Goal: Task Accomplishment & Management: Manage account settings

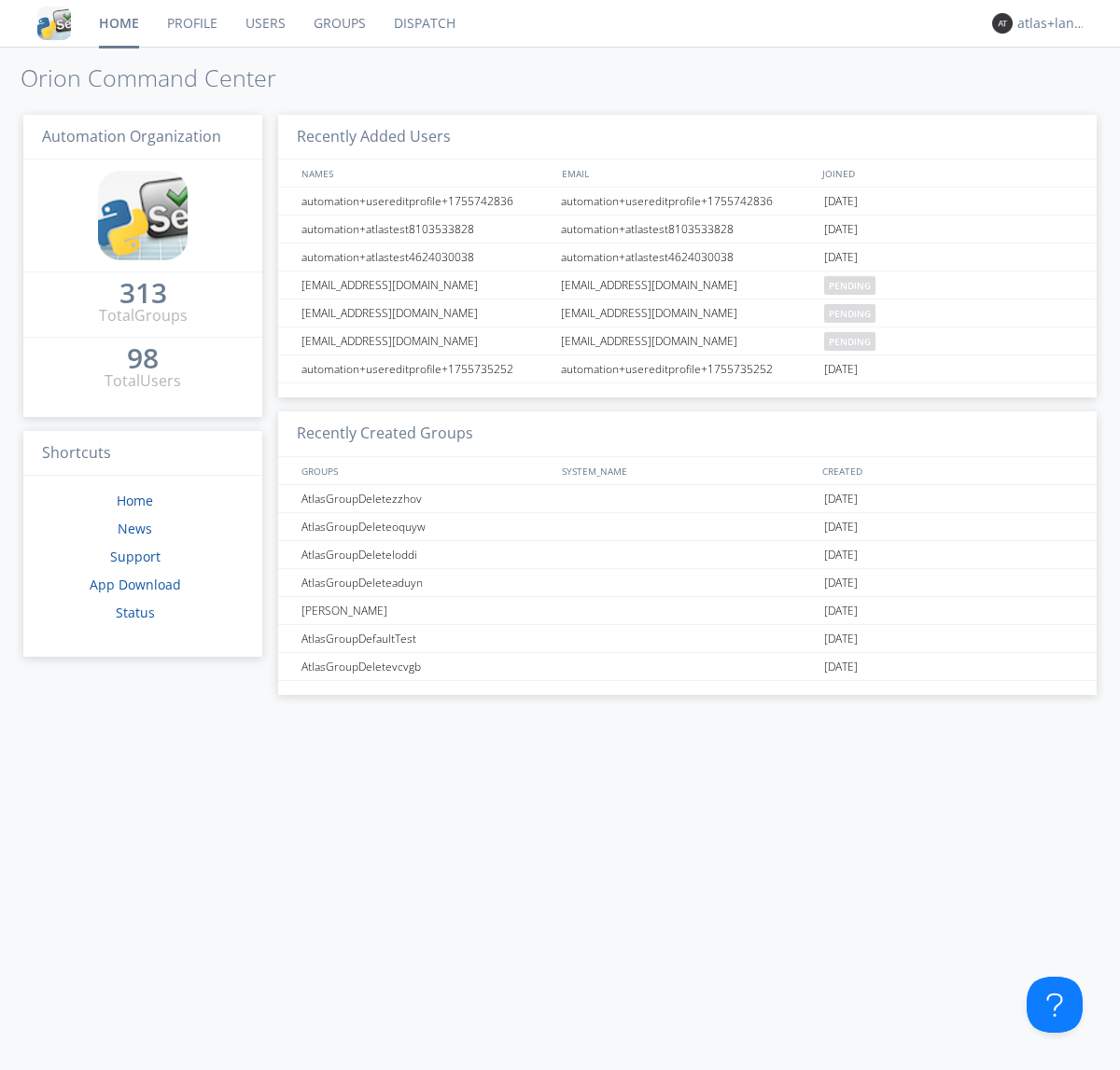
click at [191, 24] on link "Profile" at bounding box center [192, 23] width 78 height 47
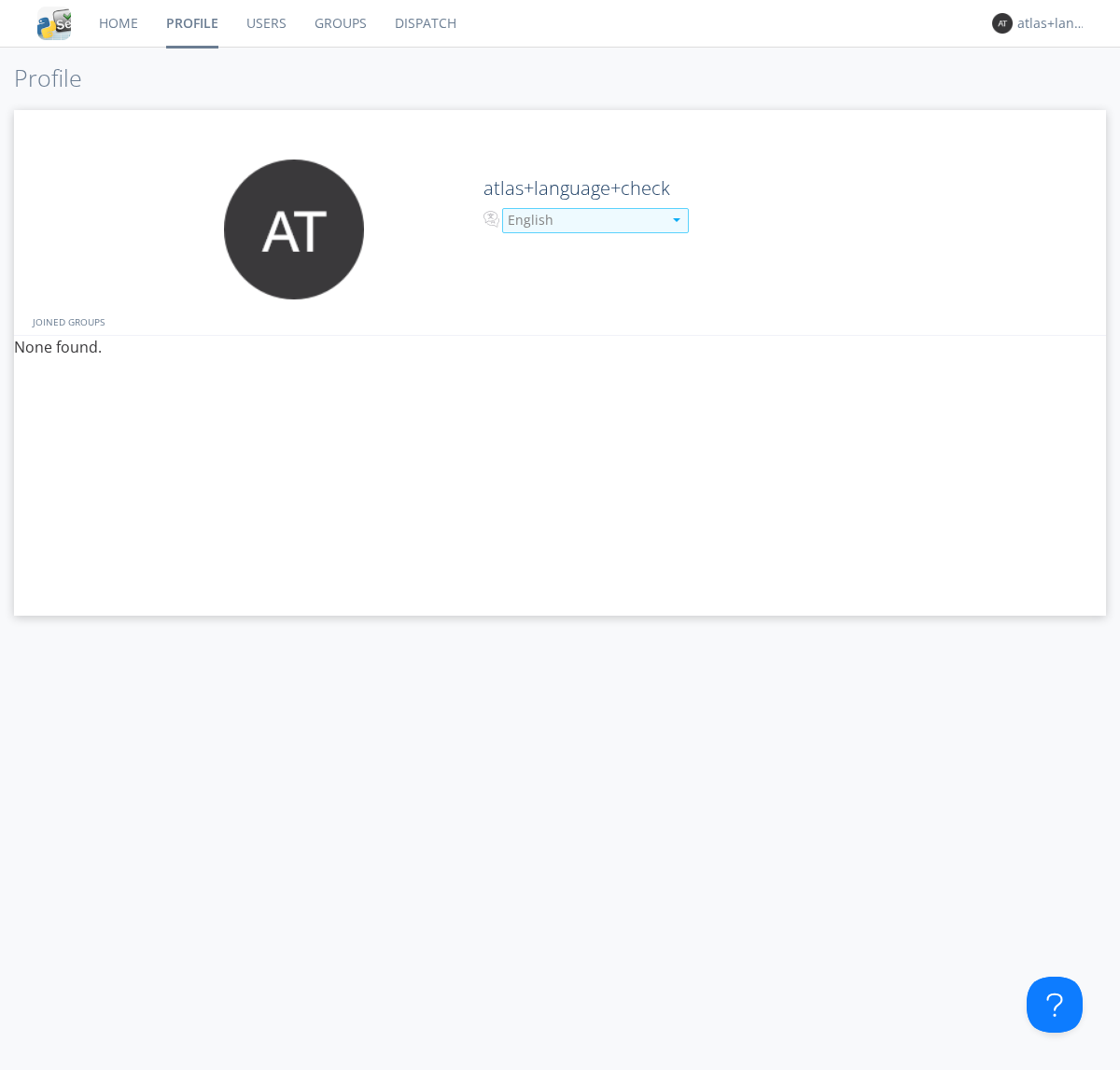
click at [583, 220] on div "English" at bounding box center [585, 220] width 154 height 19
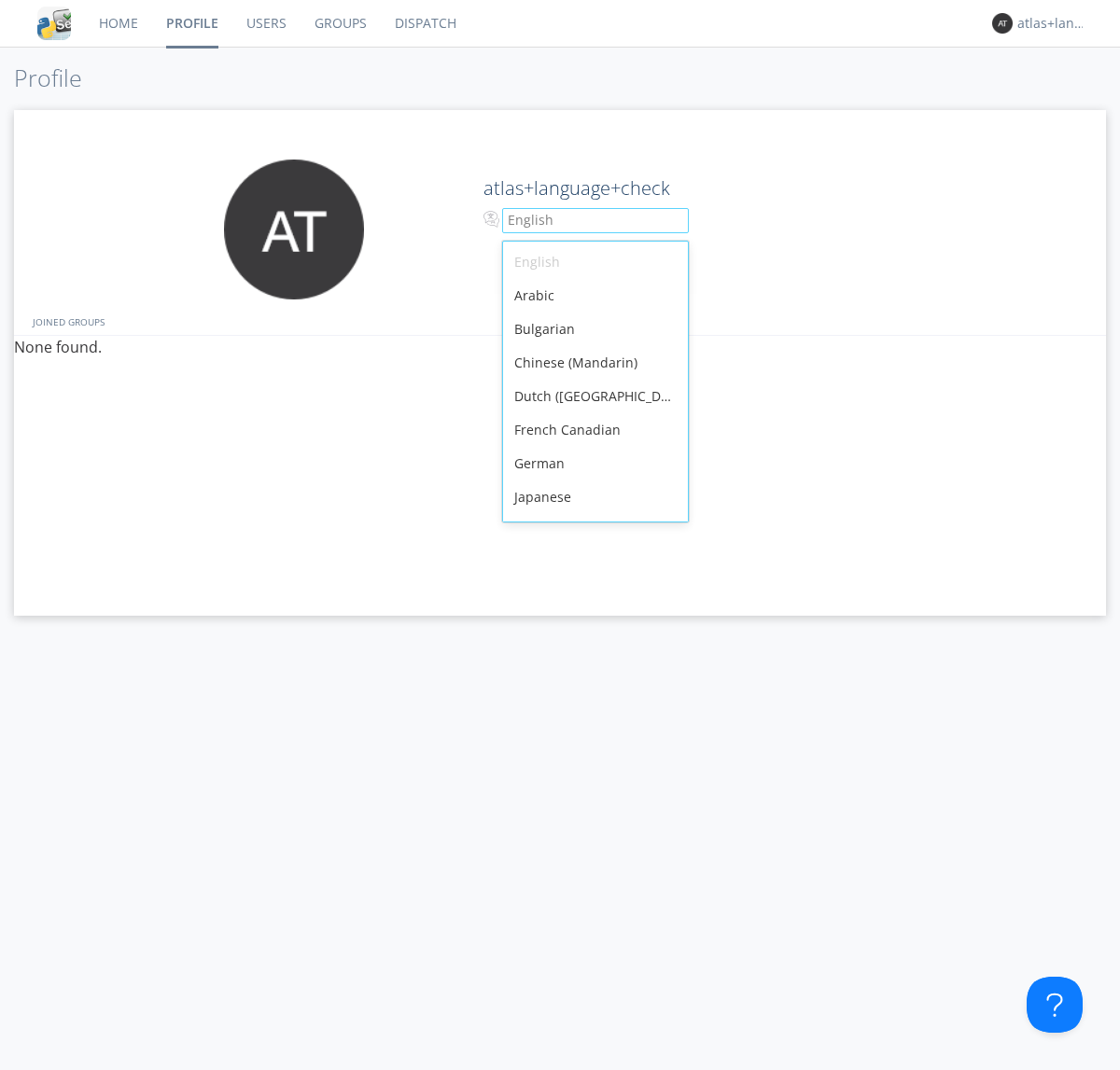
click at [590, 413] on div "French Canadian" at bounding box center [595, 429] width 185 height 33
click at [265, 24] on link "Users" at bounding box center [267, 23] width 69 height 47
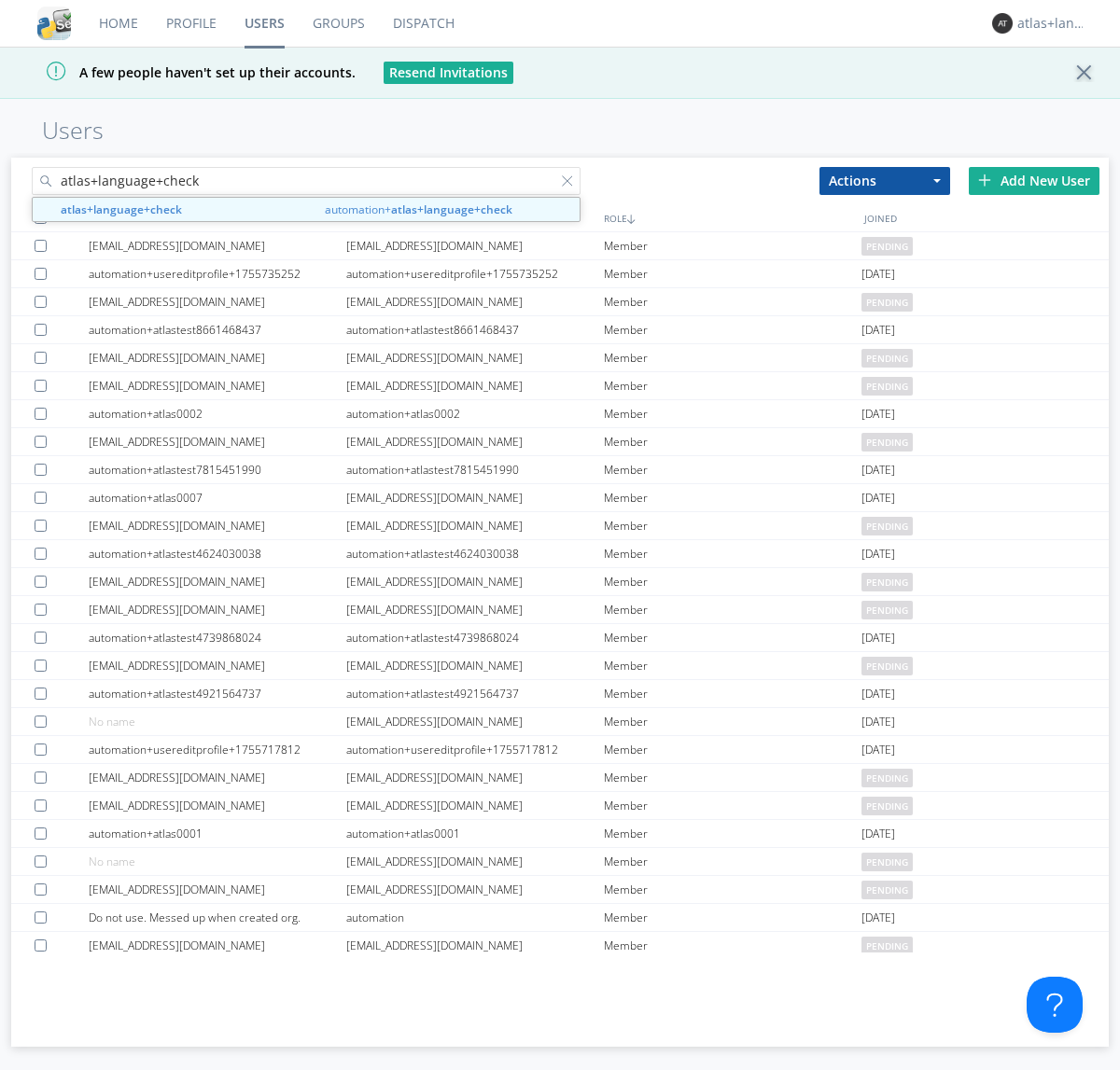
type input "atlas+language+check"
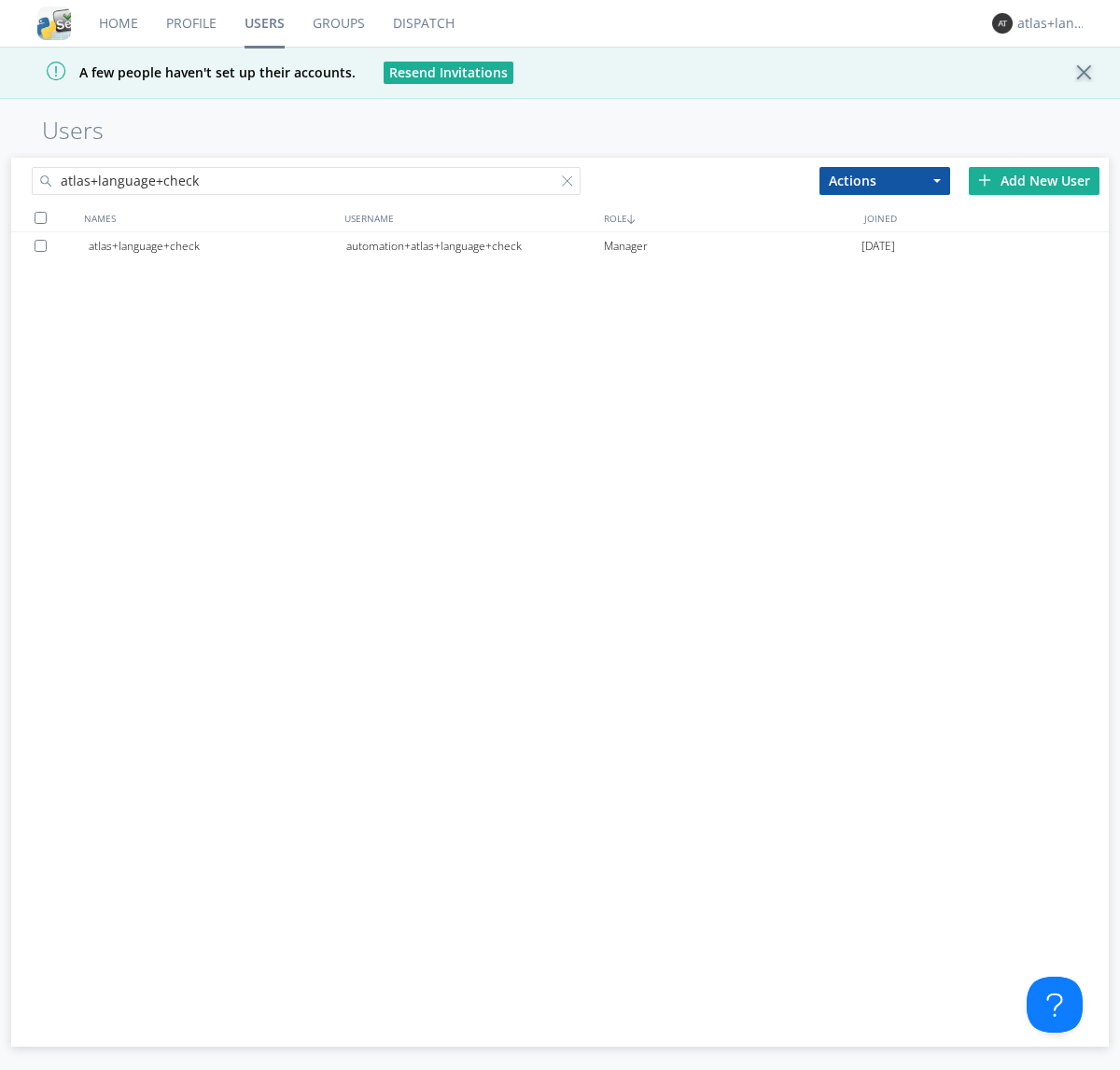
click at [474, 246] on div "automation+atlas+language+check" at bounding box center [475, 246] width 258 height 28
click at [190, 24] on link "Profile" at bounding box center [191, 23] width 78 height 47
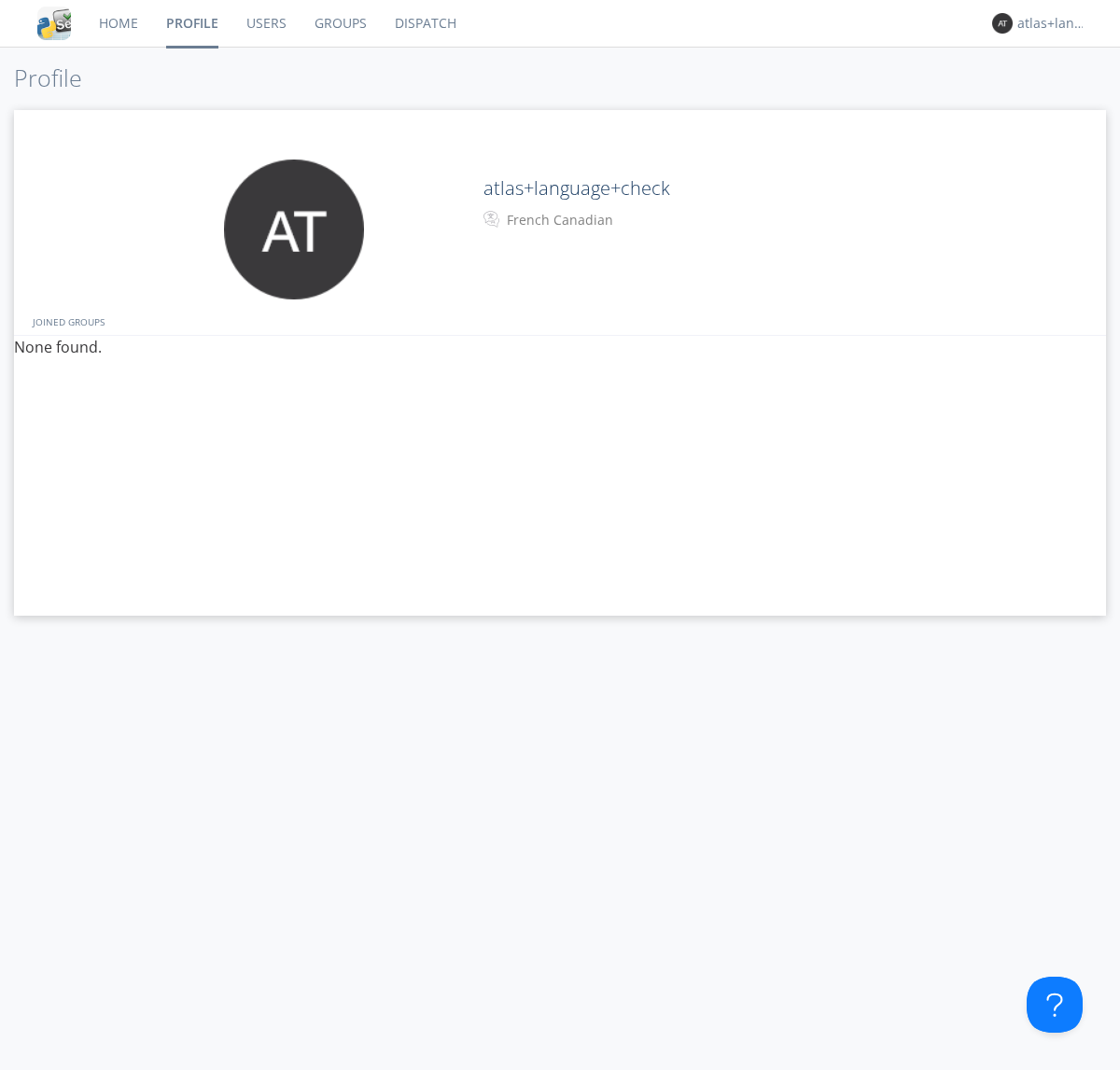
click at [583, 220] on div "French Canadian" at bounding box center [585, 220] width 156 height 19
click at [265, 24] on link "Users" at bounding box center [267, 23] width 69 height 47
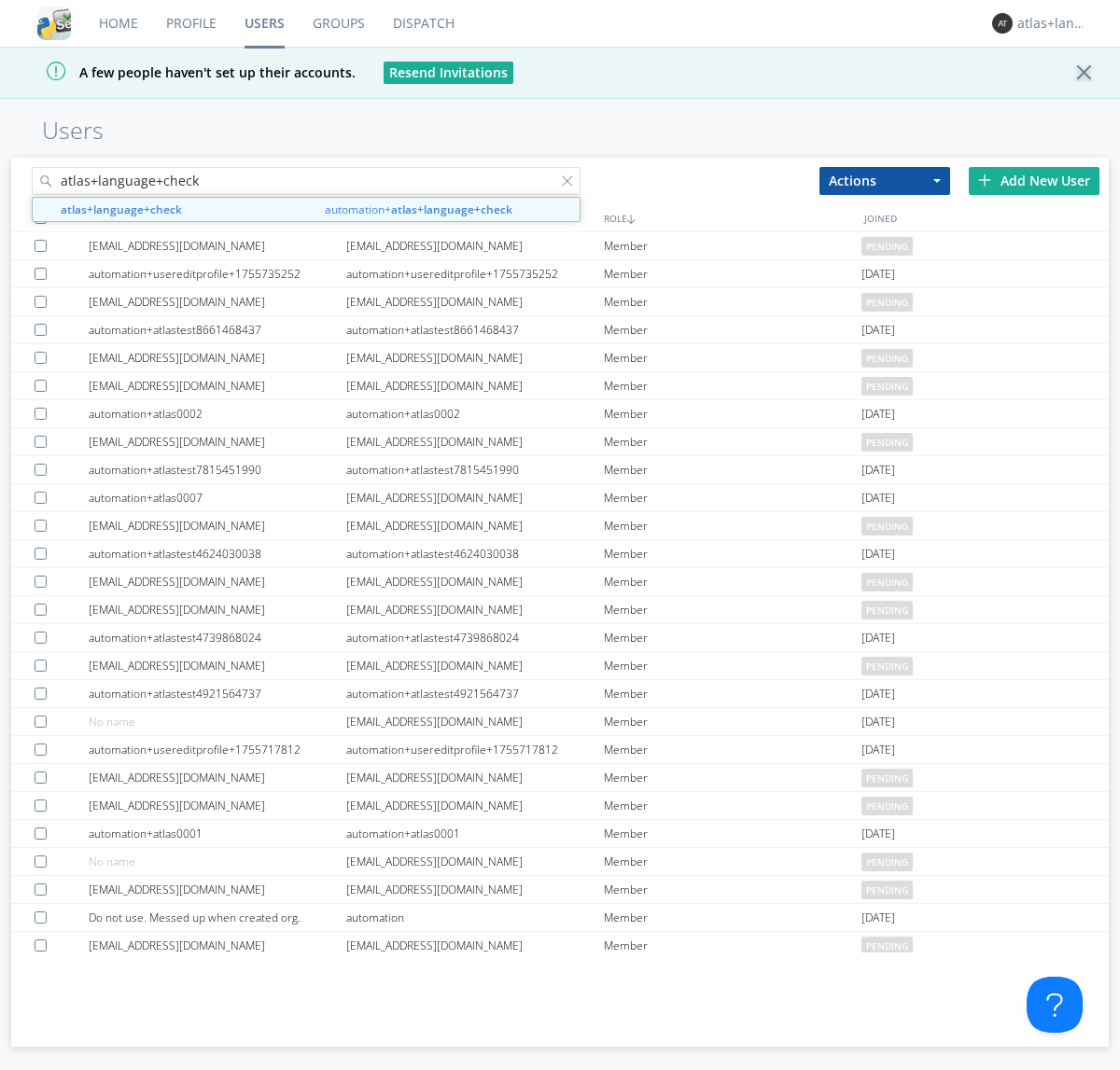
type input "atlas+language+check"
